Goal: Task Accomplishment & Management: Use online tool/utility

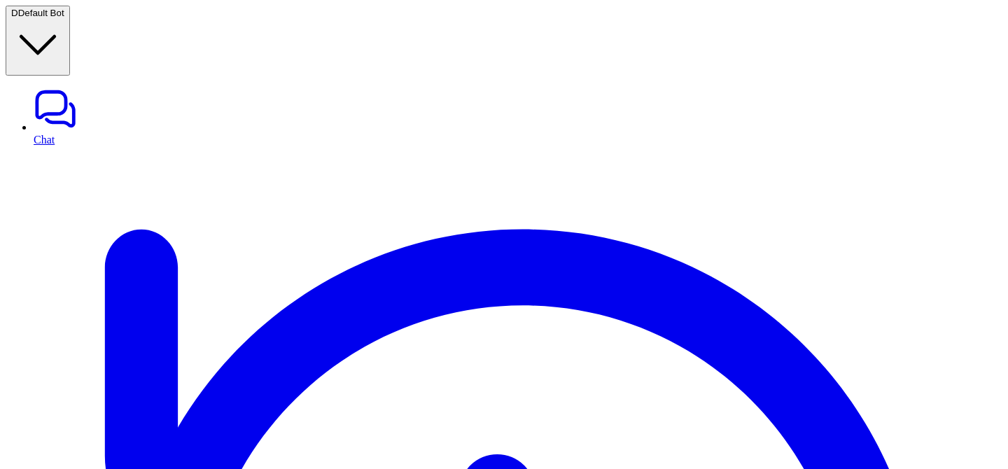
type textarea "**********"
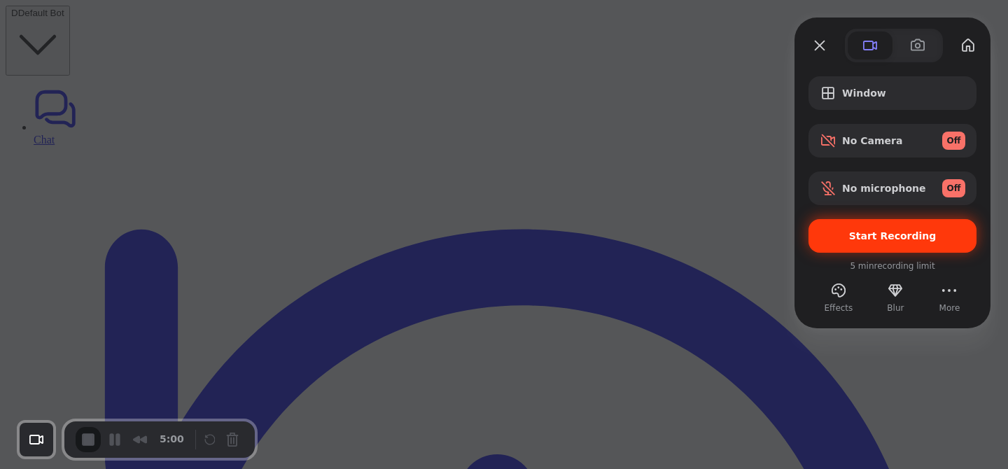
click at [856, 220] on div "Start Recording" at bounding box center [892, 236] width 168 height 34
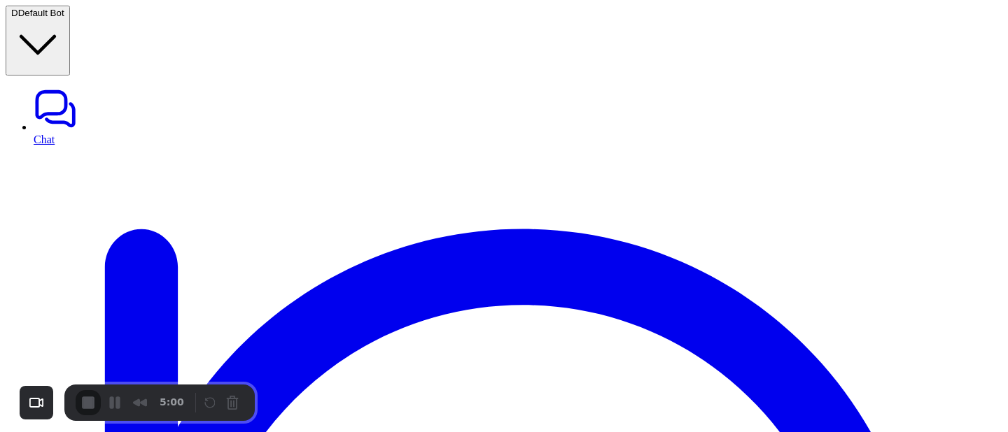
drag, startPoint x: 609, startPoint y: 57, endPoint x: 479, endPoint y: 48, distance: 129.7
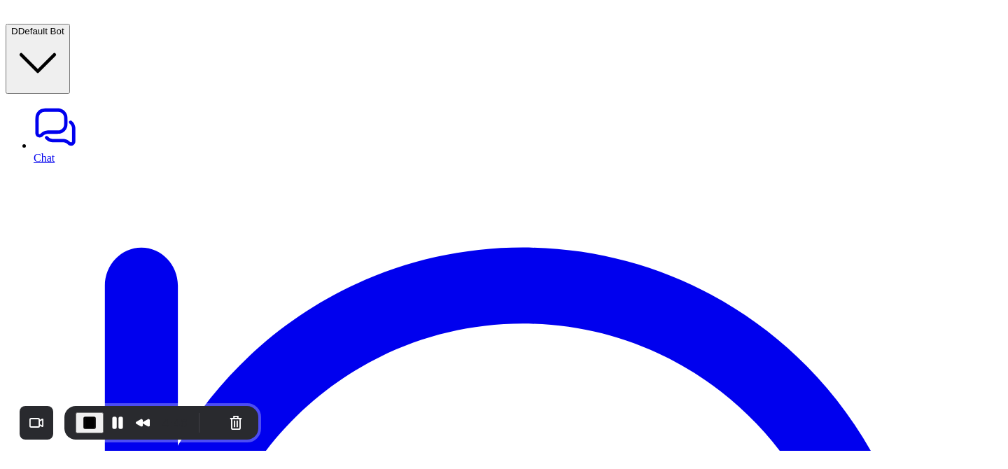
scroll to position [492, 0]
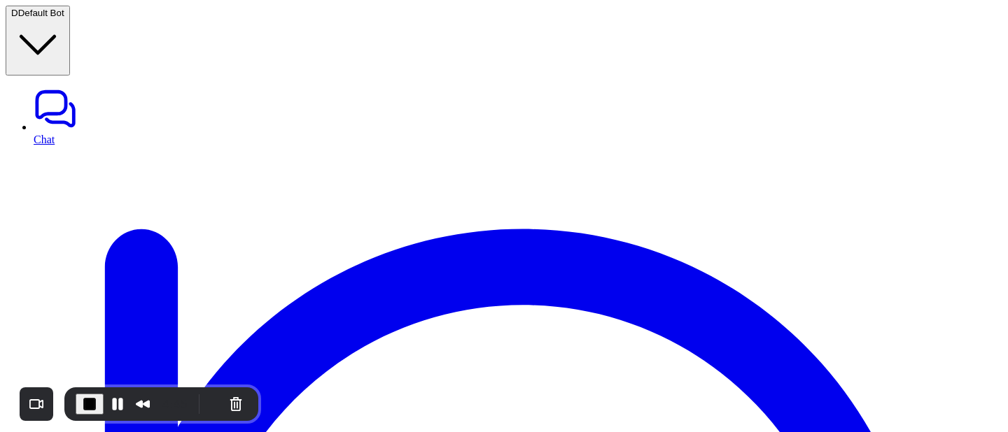
click at [90, 397] on span "End Recording" at bounding box center [89, 404] width 17 height 17
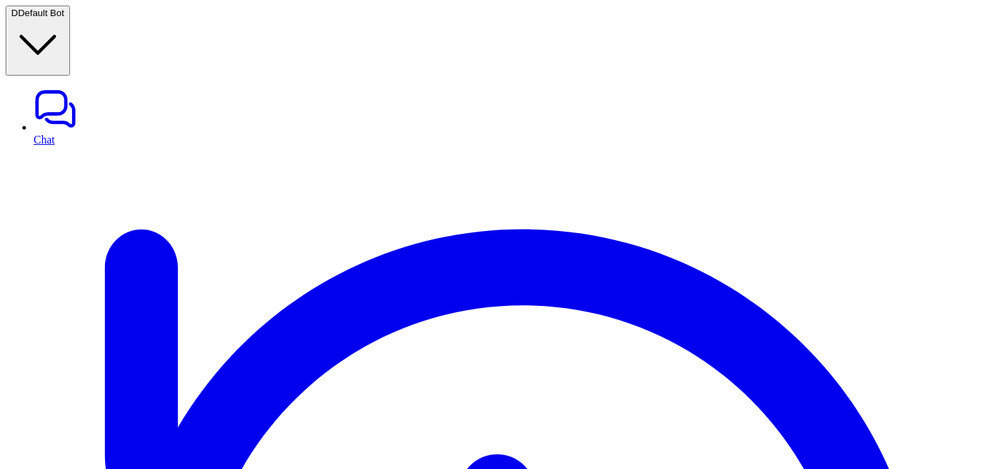
scroll to position [456, 0]
